Goal: Browse casually: Explore the website without a specific task or goal

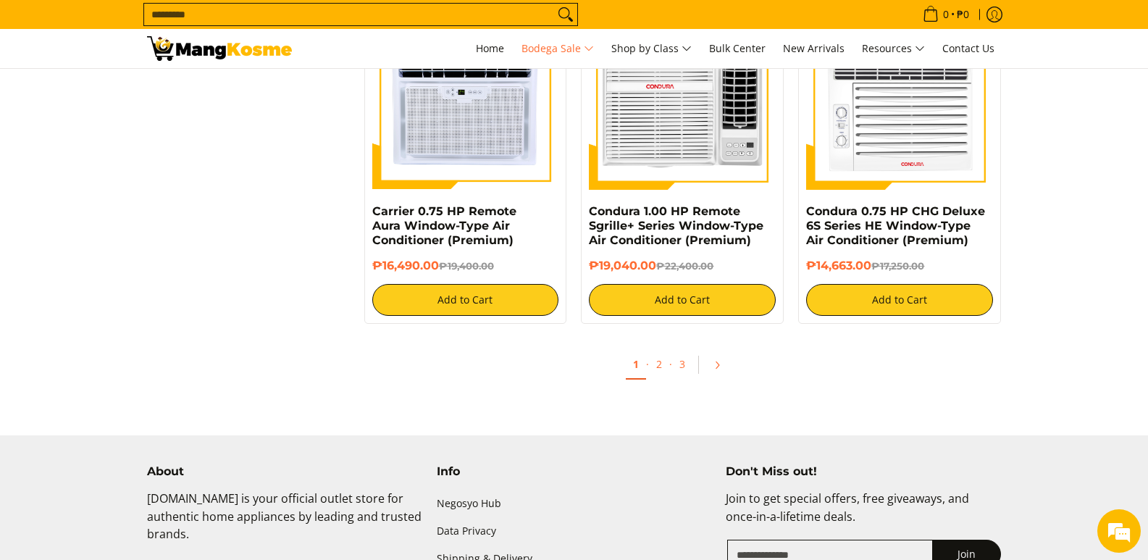
scroll to position [3013, 0]
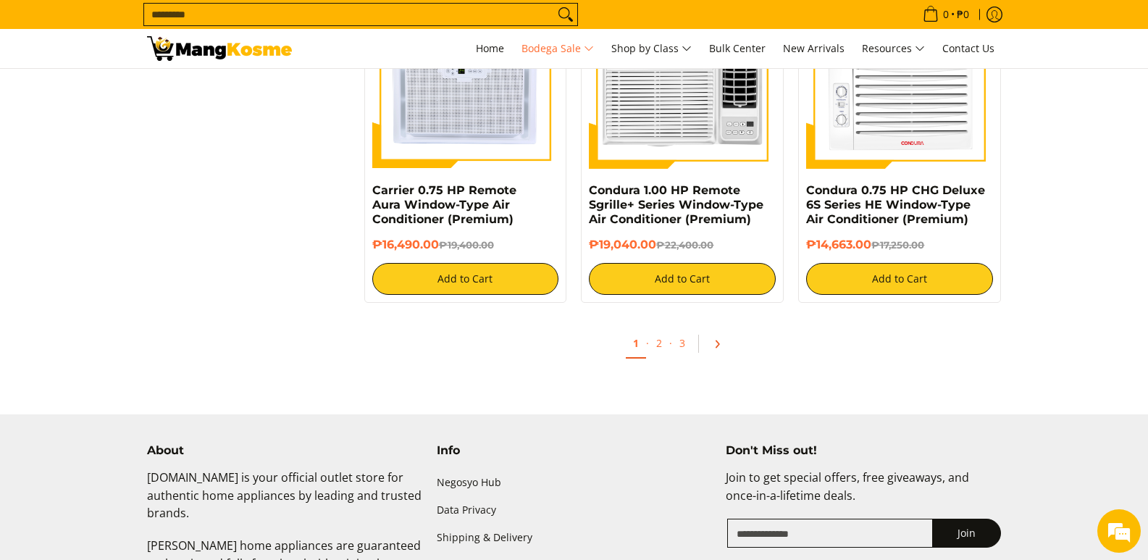
click at [717, 344] on icon "Pagination" at bounding box center [717, 344] width 10 height 10
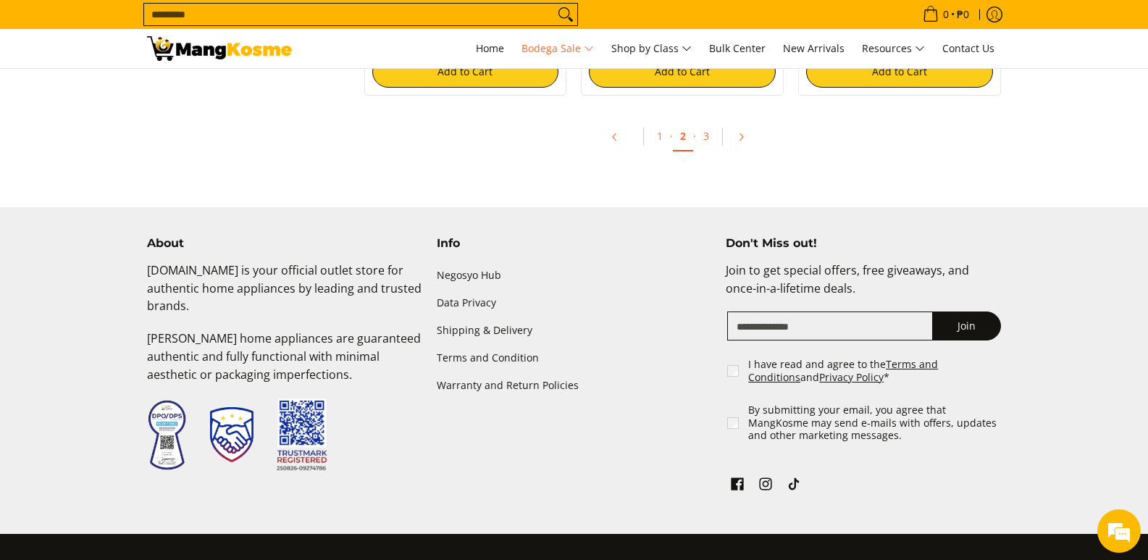
scroll to position [3270, 0]
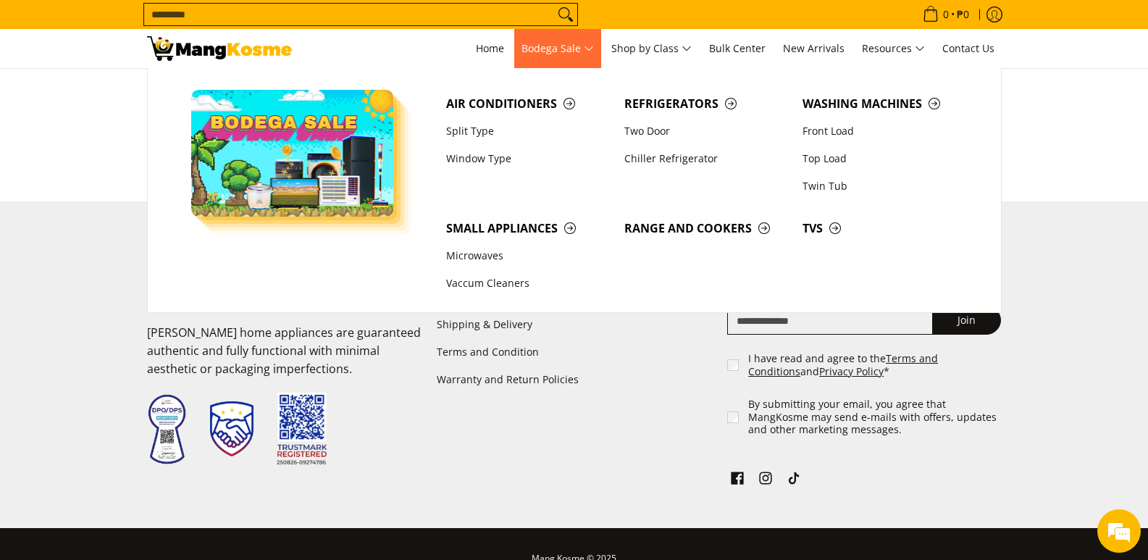
click at [540, 46] on span "Bodega Sale" at bounding box center [557, 49] width 72 height 18
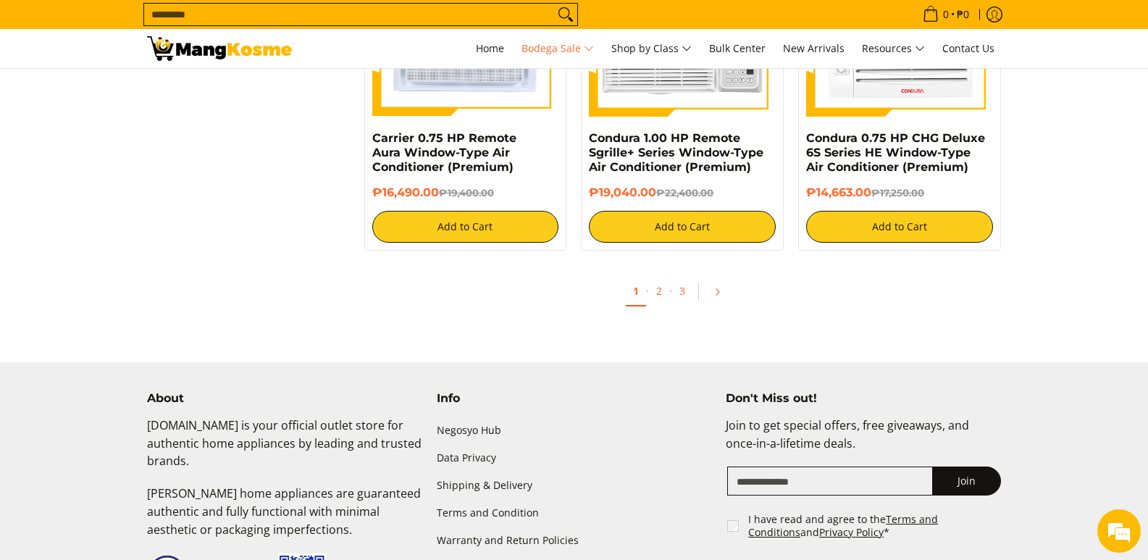
scroll to position [3039, 0]
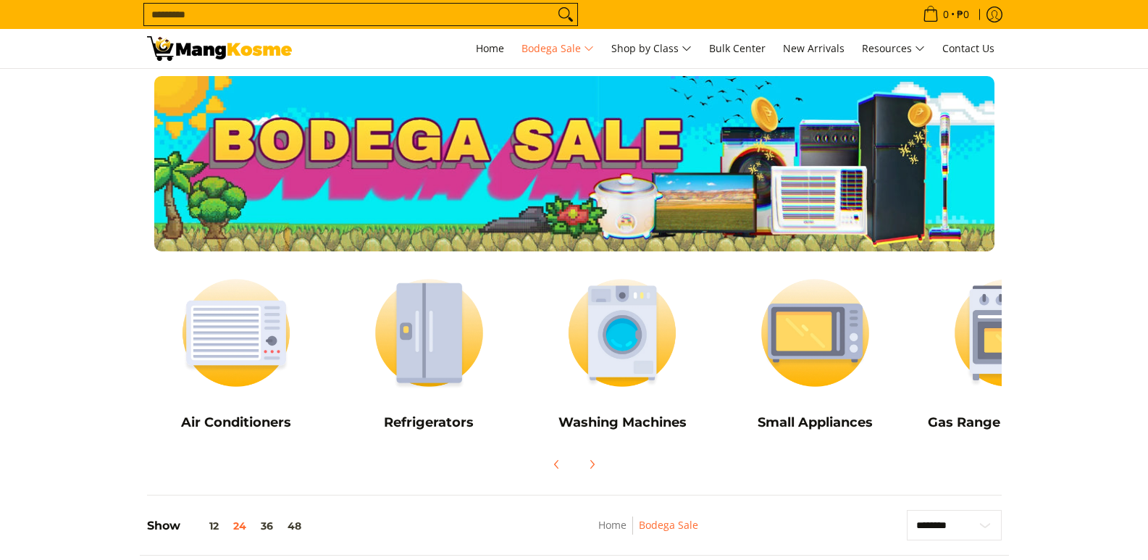
scroll to position [3270, 0]
